Goal: Information Seeking & Learning: Learn about a topic

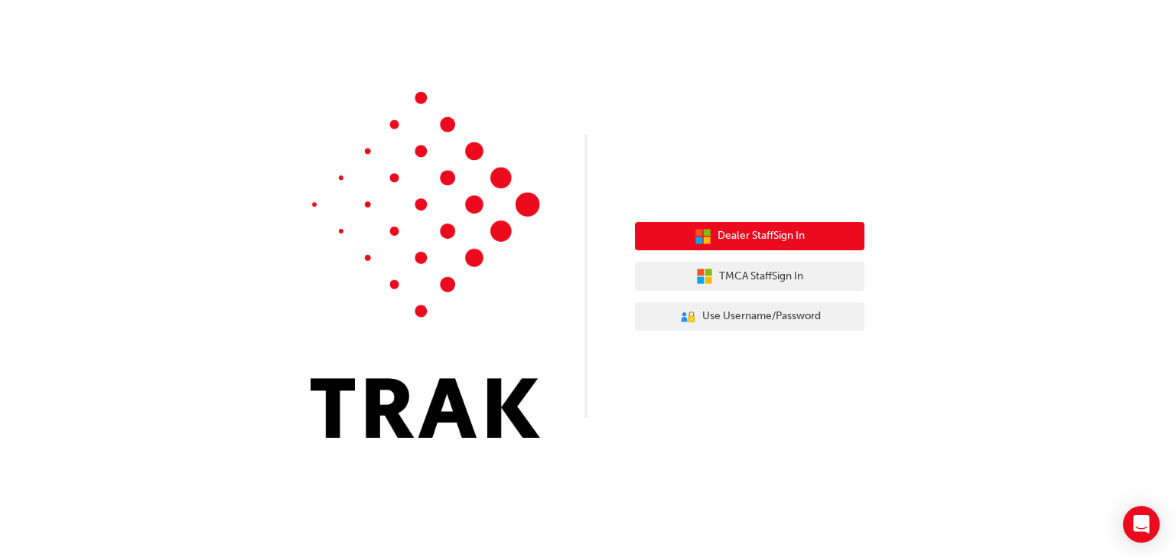
click at [791, 233] on span "Dealer Staff Sign In" at bounding box center [761, 236] width 87 height 18
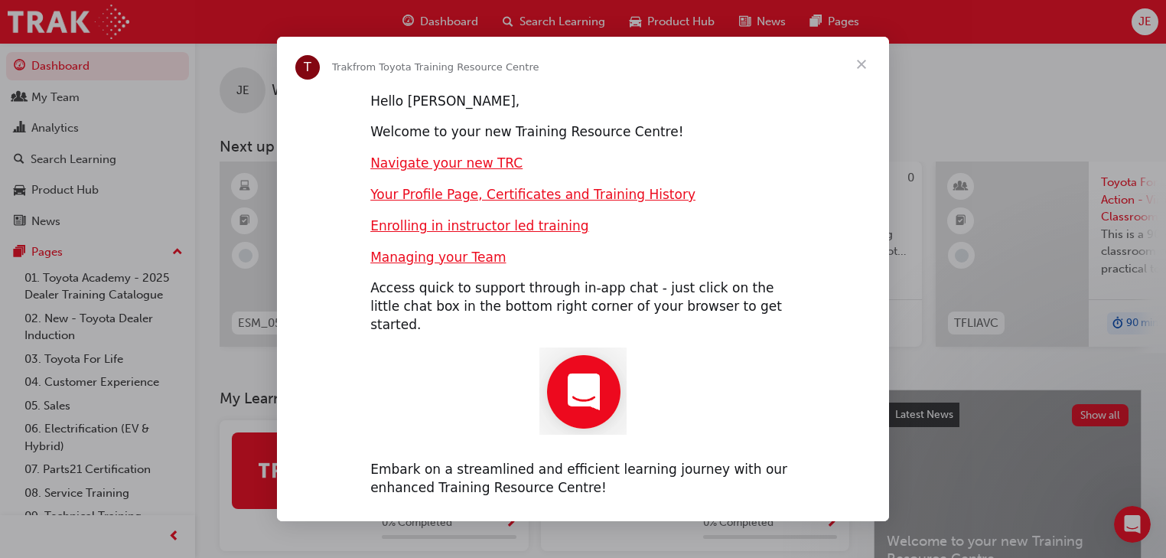
click at [857, 73] on span "Close" at bounding box center [861, 64] width 55 height 55
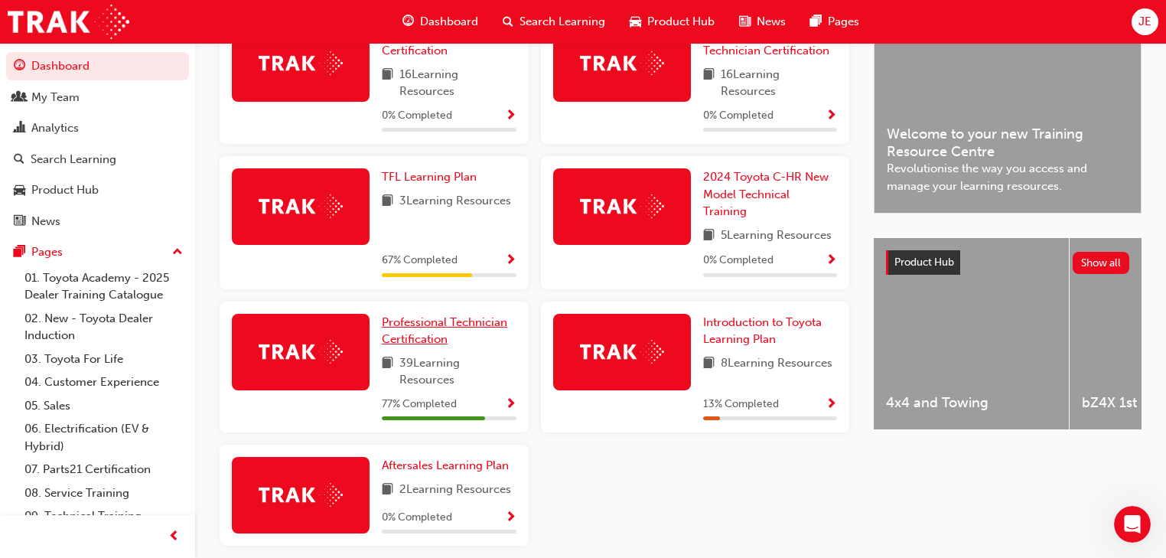
scroll to position [428, 0]
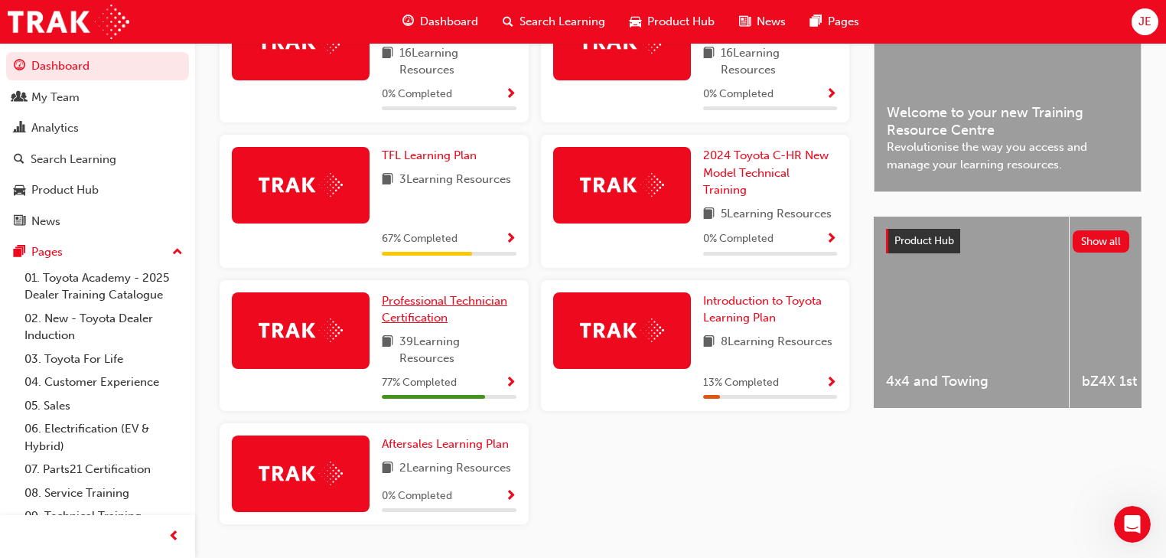
click at [433, 298] on link "Professional Technician Certification" at bounding box center [449, 309] width 135 height 34
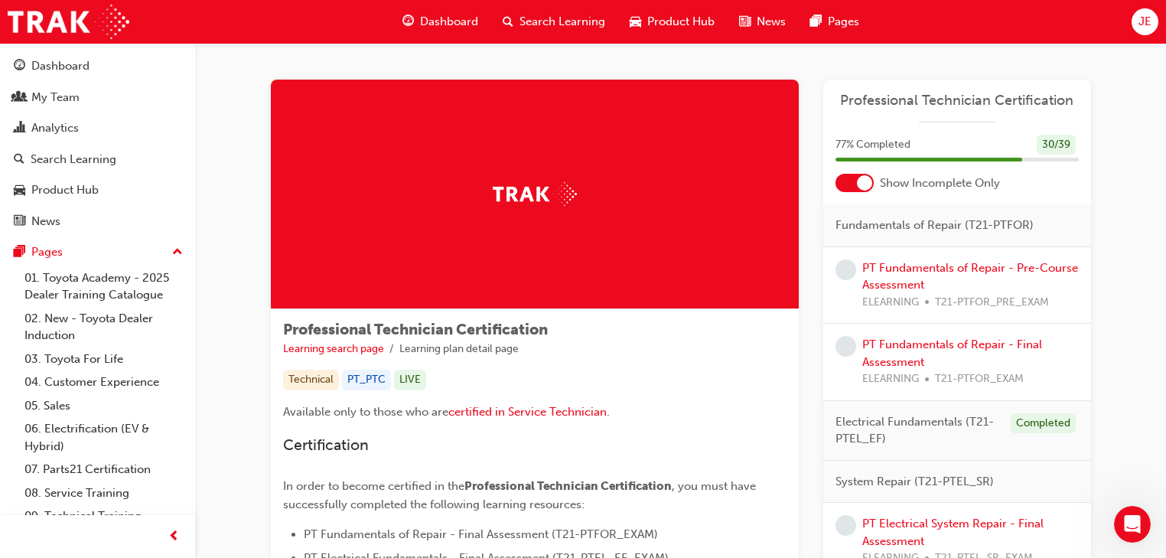
click at [857, 185] on div at bounding box center [864, 182] width 15 height 15
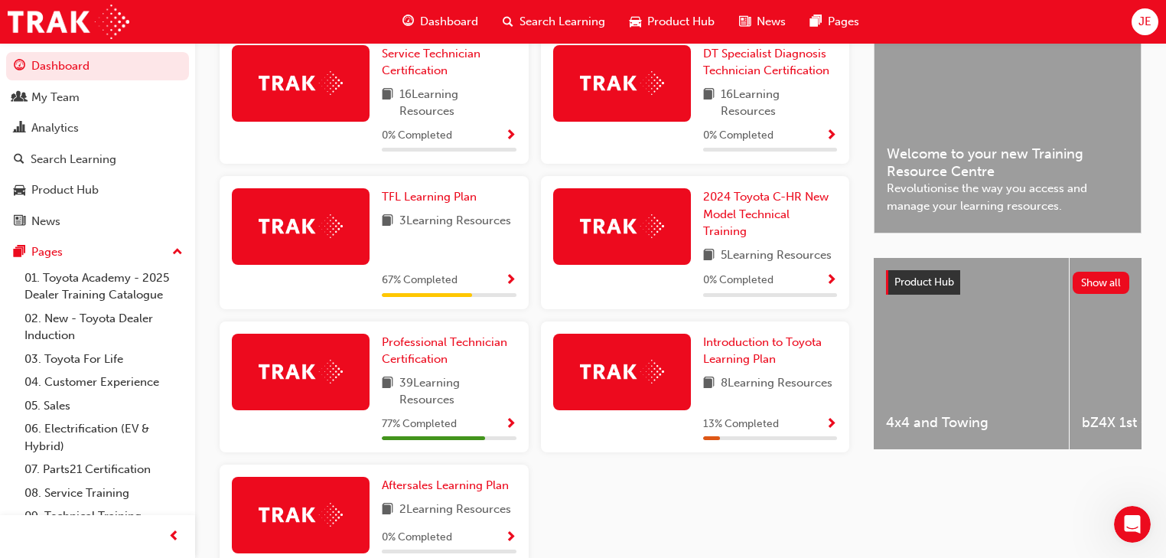
scroll to position [353, 0]
